Goal: Task Accomplishment & Management: Manage account settings

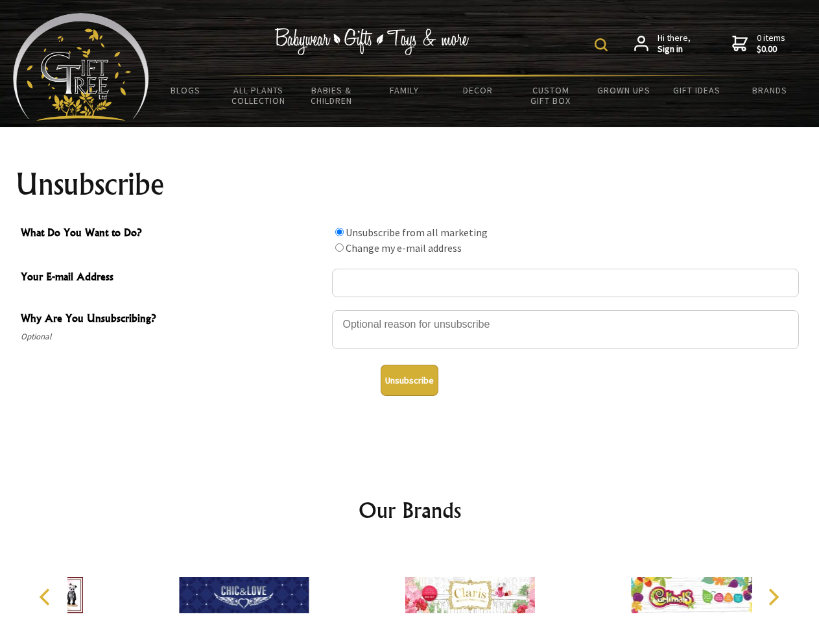
click at [603, 45] on img at bounding box center [601, 44] width 13 height 13
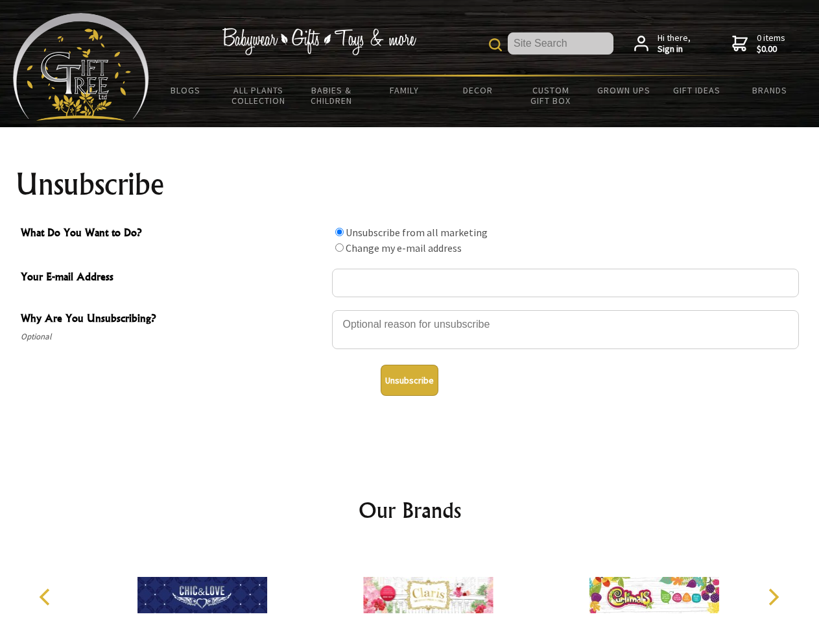
click at [410, 309] on div at bounding box center [565, 331] width 467 height 45
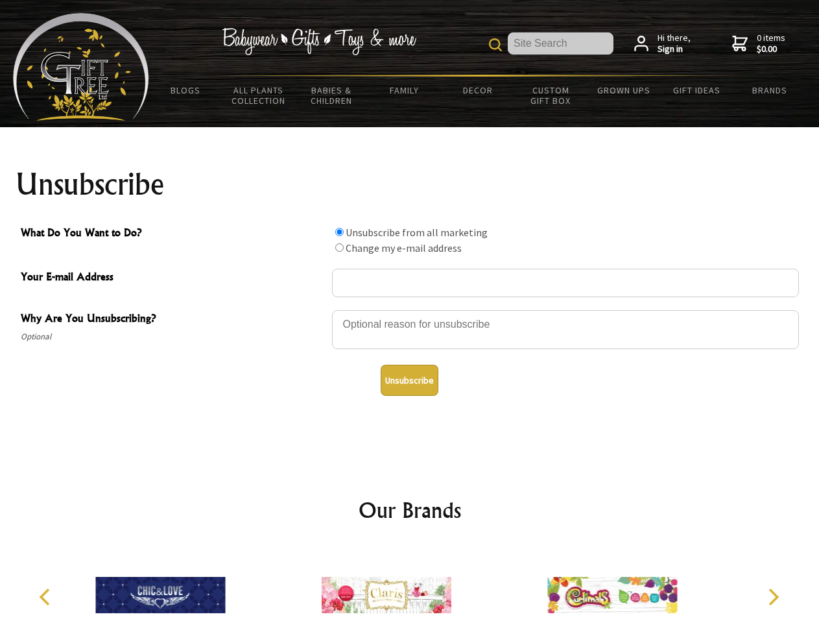
click at [339, 232] on input "What Do You Want to Do?" at bounding box center [339, 232] width 8 height 8
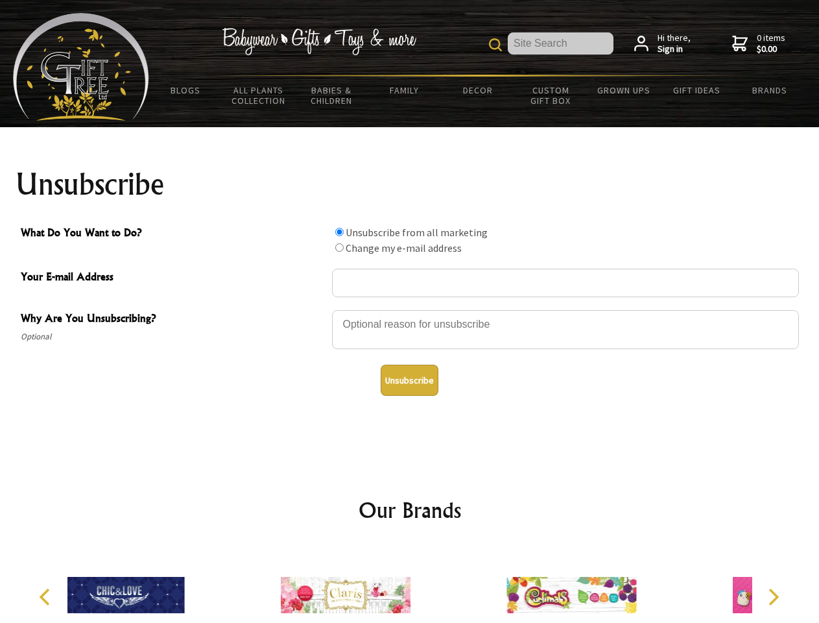
click at [339, 247] on input "What Do You Want to Do?" at bounding box center [339, 247] width 8 height 8
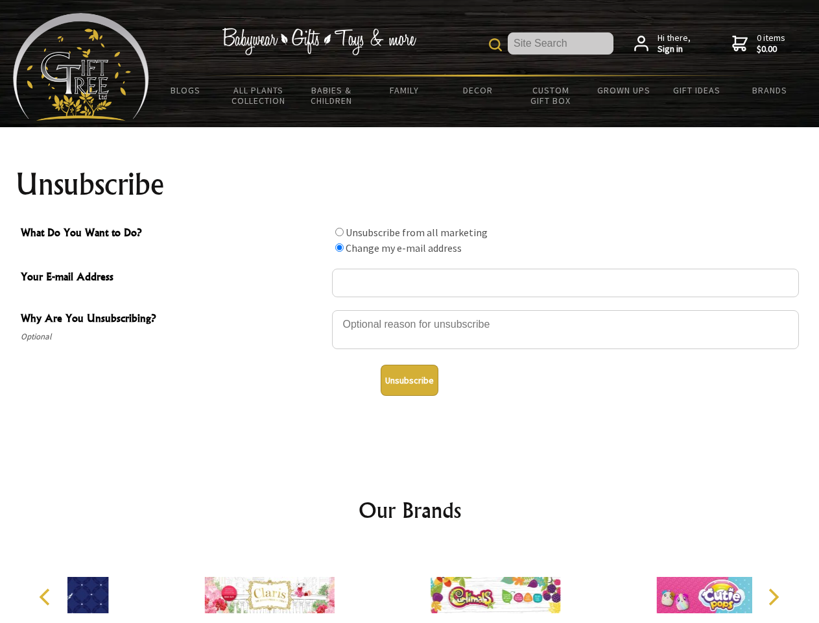
radio input "true"
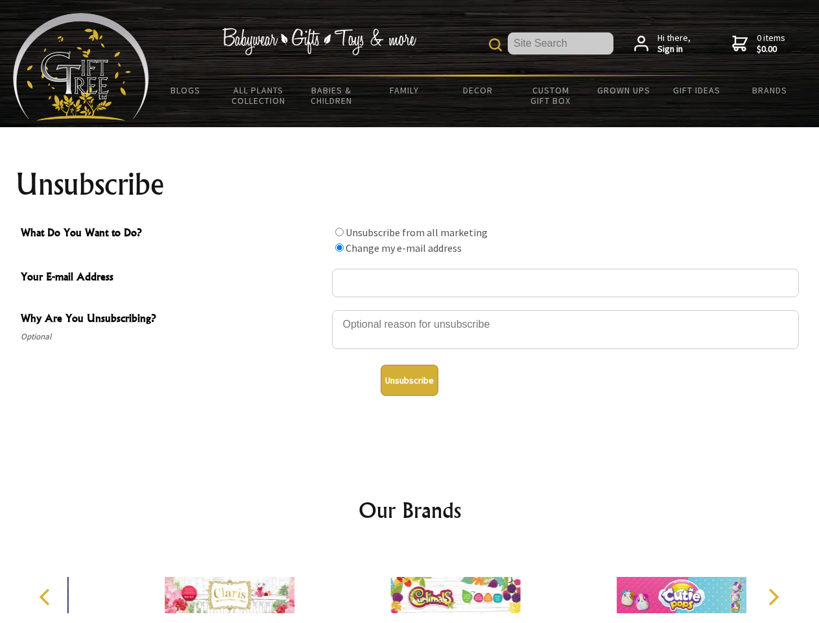
click at [409, 380] on button "Unsubscribe" at bounding box center [410, 380] width 58 height 31
click at [410, 585] on img at bounding box center [456, 594] width 130 height 97
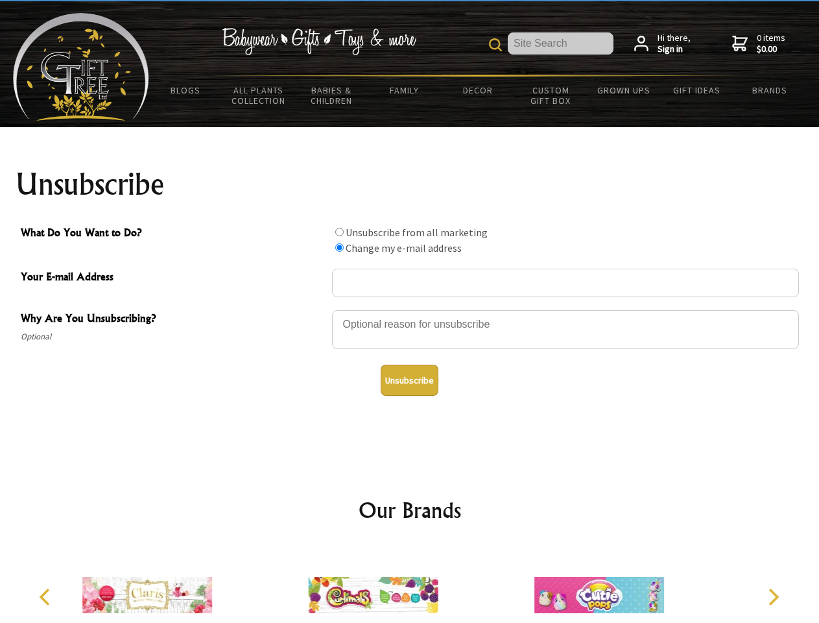
click at [47, 597] on icon "Previous" at bounding box center [46, 596] width 17 height 17
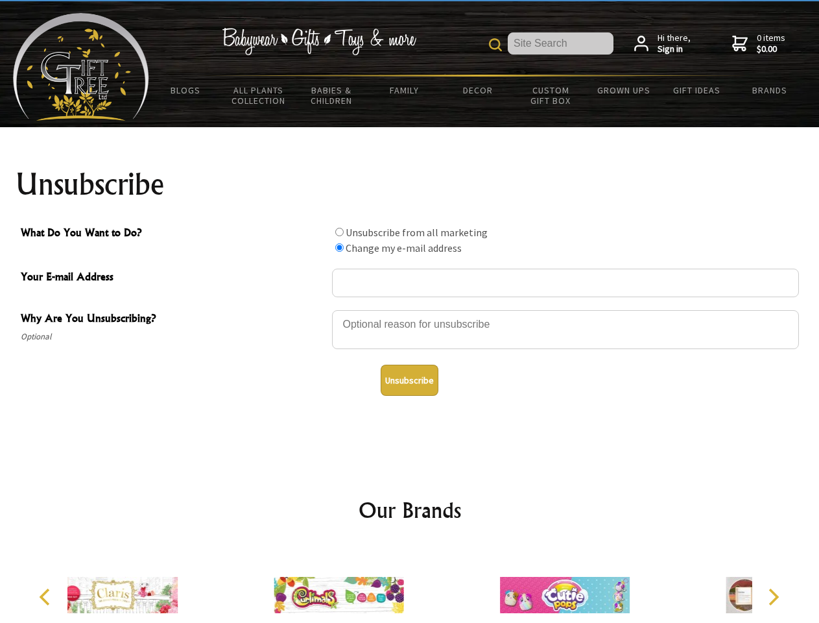
click at [773, 597] on icon "Next" at bounding box center [772, 596] width 17 height 17
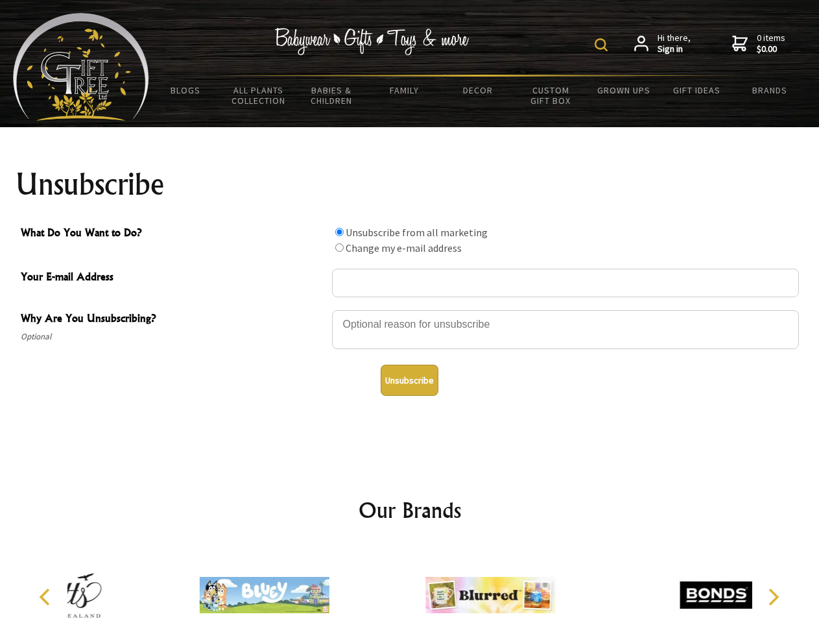
click at [603, 45] on img at bounding box center [601, 44] width 13 height 13
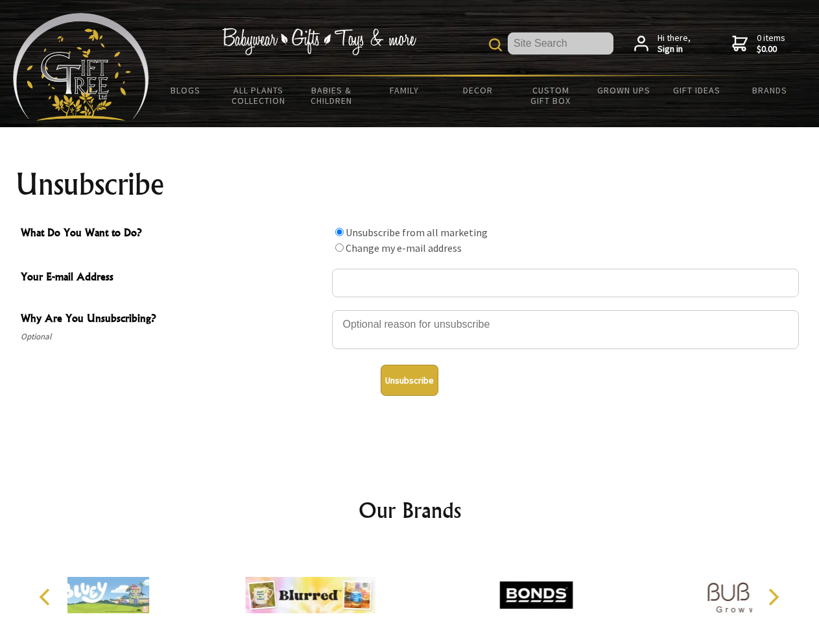
click at [410, 309] on div at bounding box center [565, 331] width 467 height 45
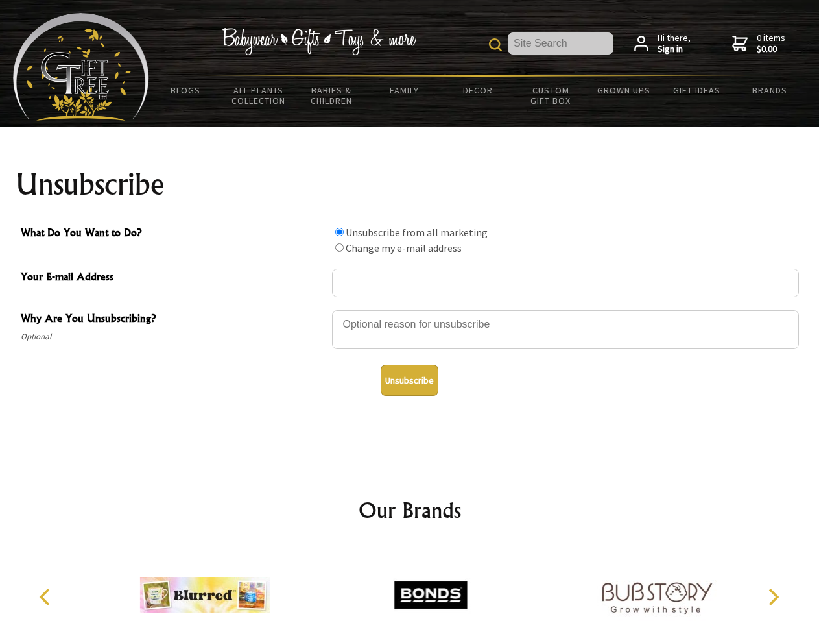
click at [339, 232] on input "What Do You Want to Do?" at bounding box center [339, 232] width 8 height 8
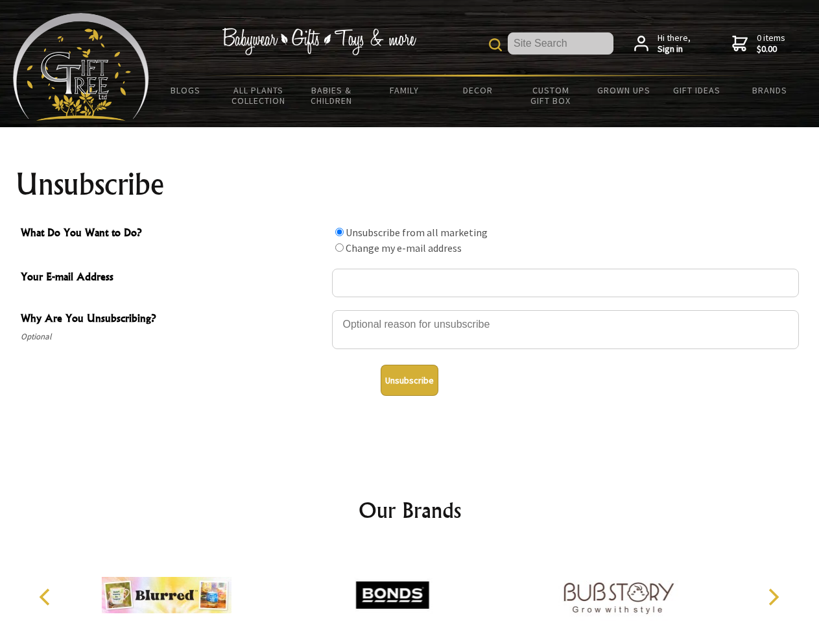
click at [339, 247] on input "What Do You Want to Do?" at bounding box center [339, 247] width 8 height 8
radio input "true"
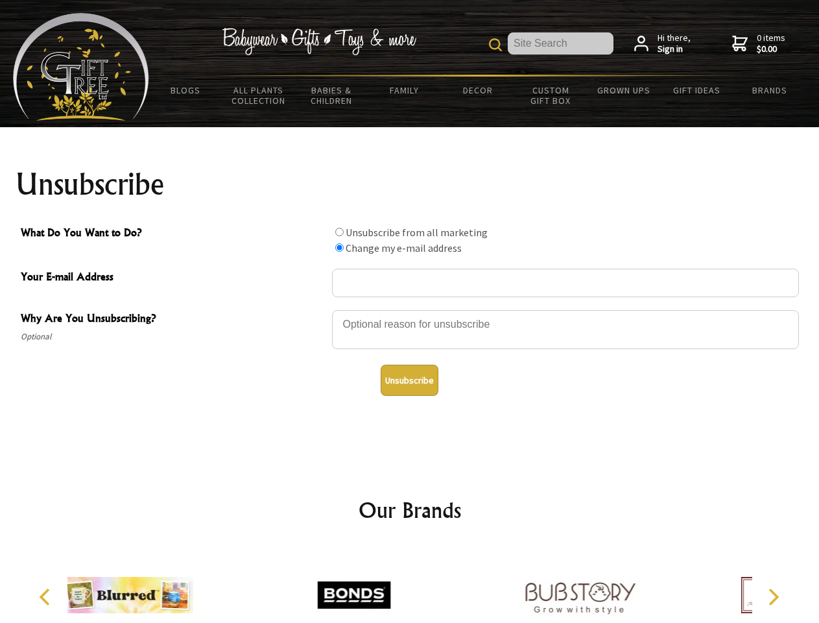
click at [409, 380] on button "Unsubscribe" at bounding box center [410, 380] width 58 height 31
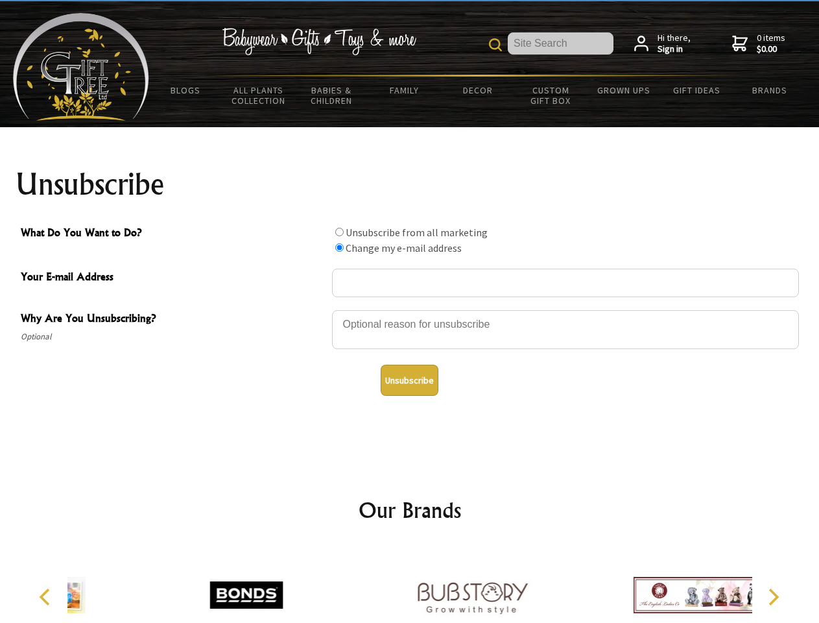
click at [47, 597] on icon "Previous" at bounding box center [46, 596] width 17 height 17
click at [773, 597] on icon "Next" at bounding box center [772, 596] width 17 height 17
